Goal: Ask a question

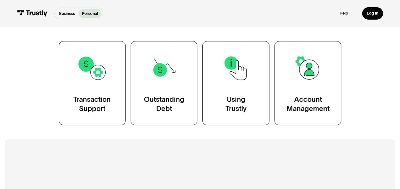
scroll to position [110, 0]
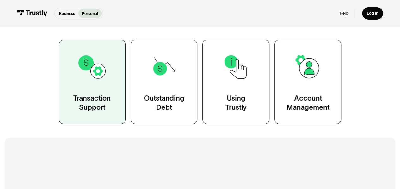
click at [93, 93] on link "Transaction Support" at bounding box center [92, 82] width 67 height 84
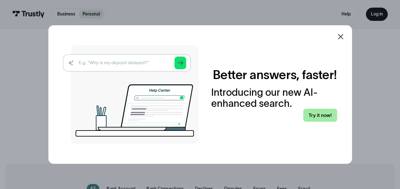
click at [315, 113] on link "Try it now!" at bounding box center [321, 115] width 34 height 13
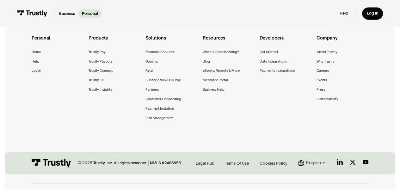
scroll to position [452, 0]
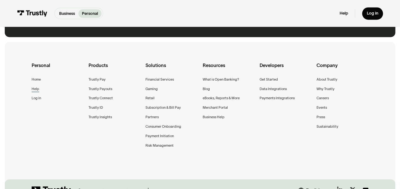
click at [38, 91] on div "Help" at bounding box center [36, 89] width 8 height 6
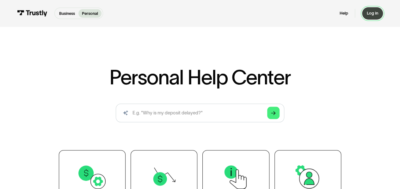
click at [375, 12] on div "Log in" at bounding box center [372, 13] width 11 height 5
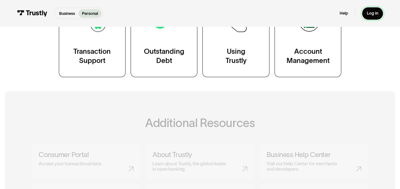
scroll to position [161, 0]
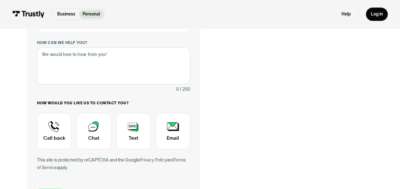
scroll to position [126, 0]
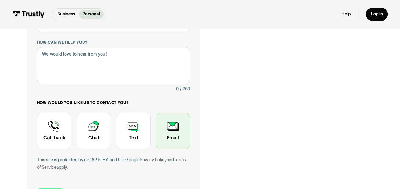
click at [161, 141] on div "Contact Trustly Support" at bounding box center [173, 131] width 35 height 36
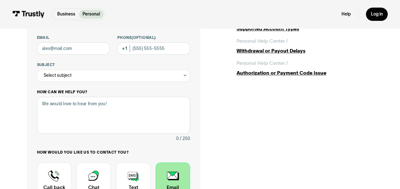
scroll to position [76, 0]
click at [123, 48] on div "Phone (Optional)" at bounding box center [153, 45] width 73 height 20
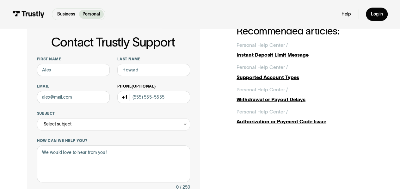
scroll to position [22, 0]
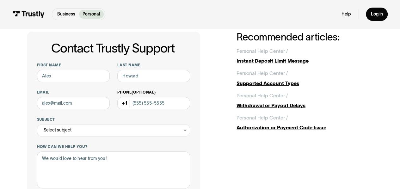
click at [124, 105] on div "Phone (Optional)" at bounding box center [153, 100] width 73 height 20
click at [143, 105] on input "Phone (Optional)" at bounding box center [153, 103] width 73 height 12
click at [125, 104] on div "Phone (Optional)" at bounding box center [153, 100] width 73 height 20
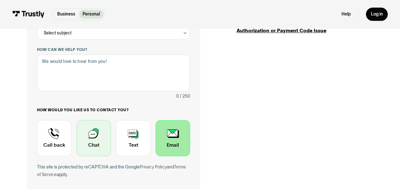
scroll to position [119, 0]
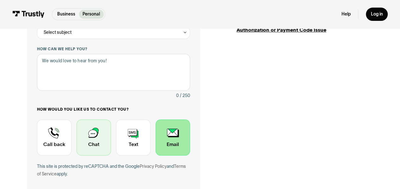
click at [97, 128] on div "Contact Trustly Support" at bounding box center [94, 138] width 35 height 36
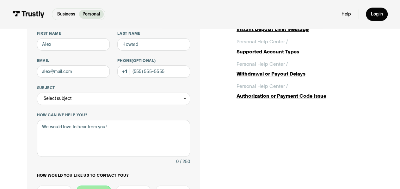
scroll to position [32, 0]
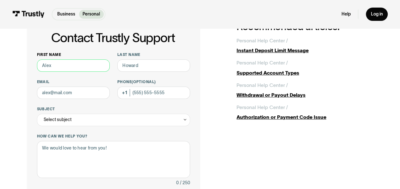
click at [80, 67] on input "First name" at bounding box center [73, 66] width 73 height 12
type input "Ony"
click at [134, 68] on input "Last name" at bounding box center [153, 66] width 73 height 12
type input "Kasih"
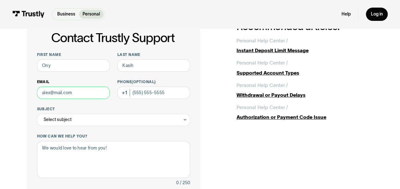
click at [94, 92] on input "Email" at bounding box center [73, 93] width 73 height 12
click at [116, 123] on div "Select subject" at bounding box center [114, 120] width 154 height 12
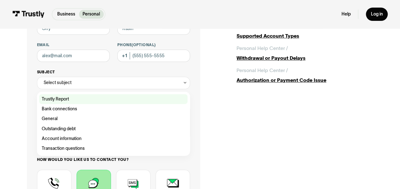
scroll to position [70, 0]
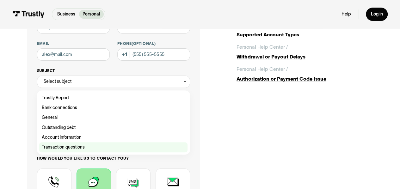
click at [101, 148] on div "Contact Trustly Support" at bounding box center [113, 147] width 148 height 10
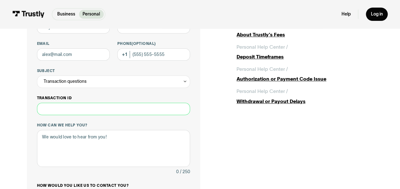
click at [90, 109] on input "Transaction ID" at bounding box center [114, 109] width 154 height 12
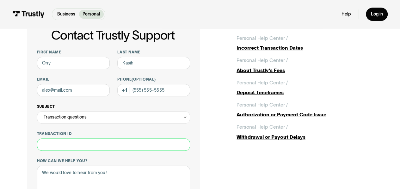
scroll to position [34, 0]
click at [80, 121] on div "Transaction questions" at bounding box center [65, 117] width 43 height 7
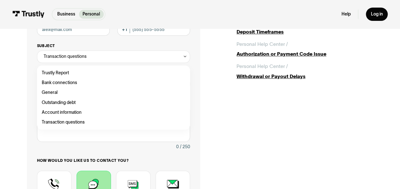
scroll to position [96, 0]
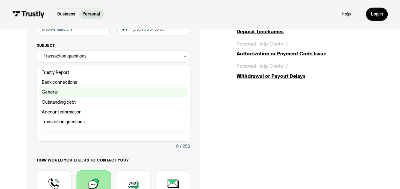
click at [78, 91] on div "Contact Trustly Support" at bounding box center [113, 92] width 148 height 10
type input "*******"
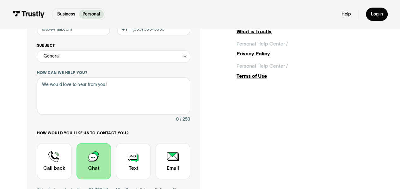
click at [110, 57] on div "General" at bounding box center [114, 56] width 154 height 12
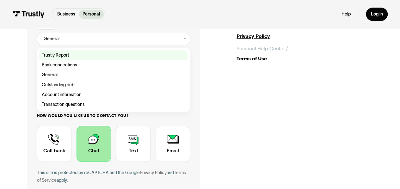
scroll to position [113, 0]
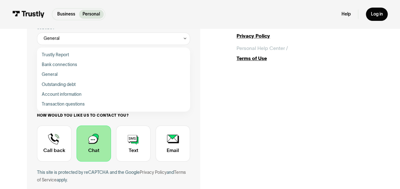
click at [6, 91] on div "Contact Trustly Support First name Ony Last name Kasih Email Phone (Optional) S…" at bounding box center [200, 82] width 400 height 334
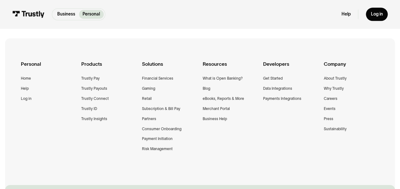
scroll to position [331, 0]
